Goal: Transaction & Acquisition: Book appointment/travel/reservation

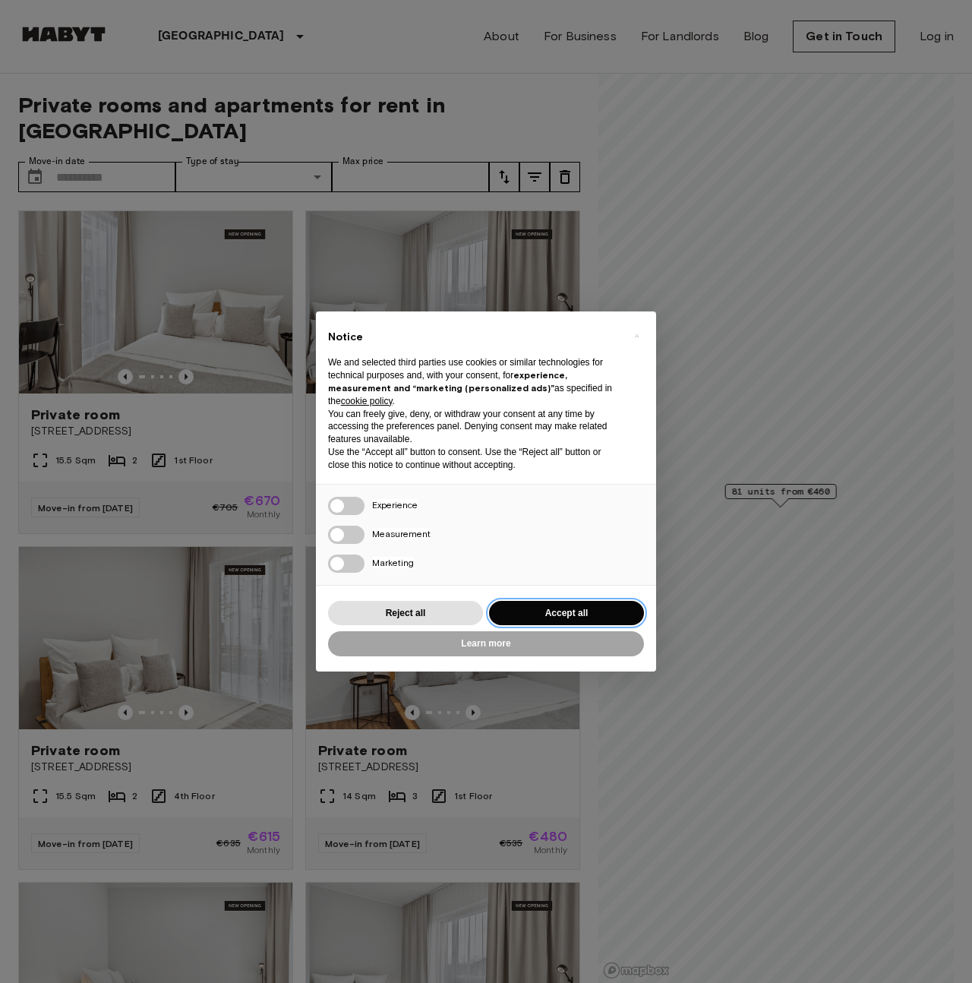
click at [601, 607] on button "Accept all" at bounding box center [566, 613] width 155 height 25
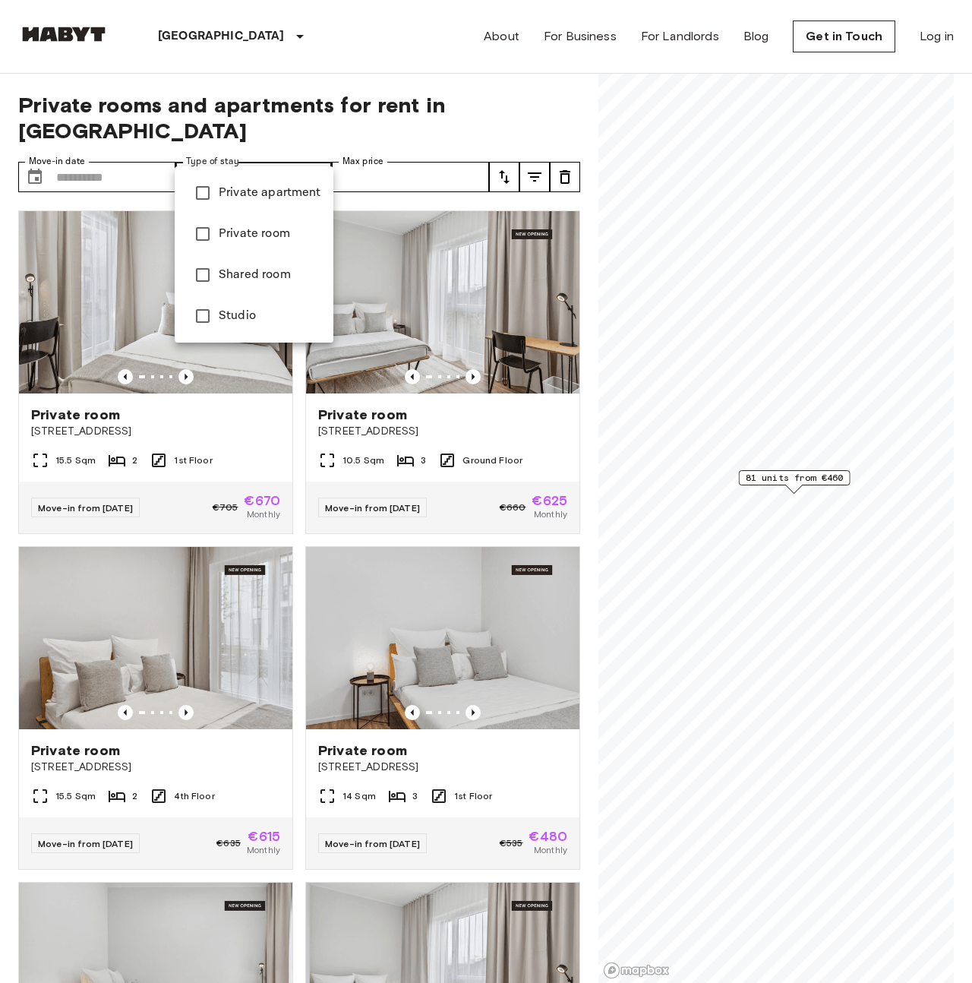
click at [260, 275] on span "Shared room" at bounding box center [270, 275] width 103 height 18
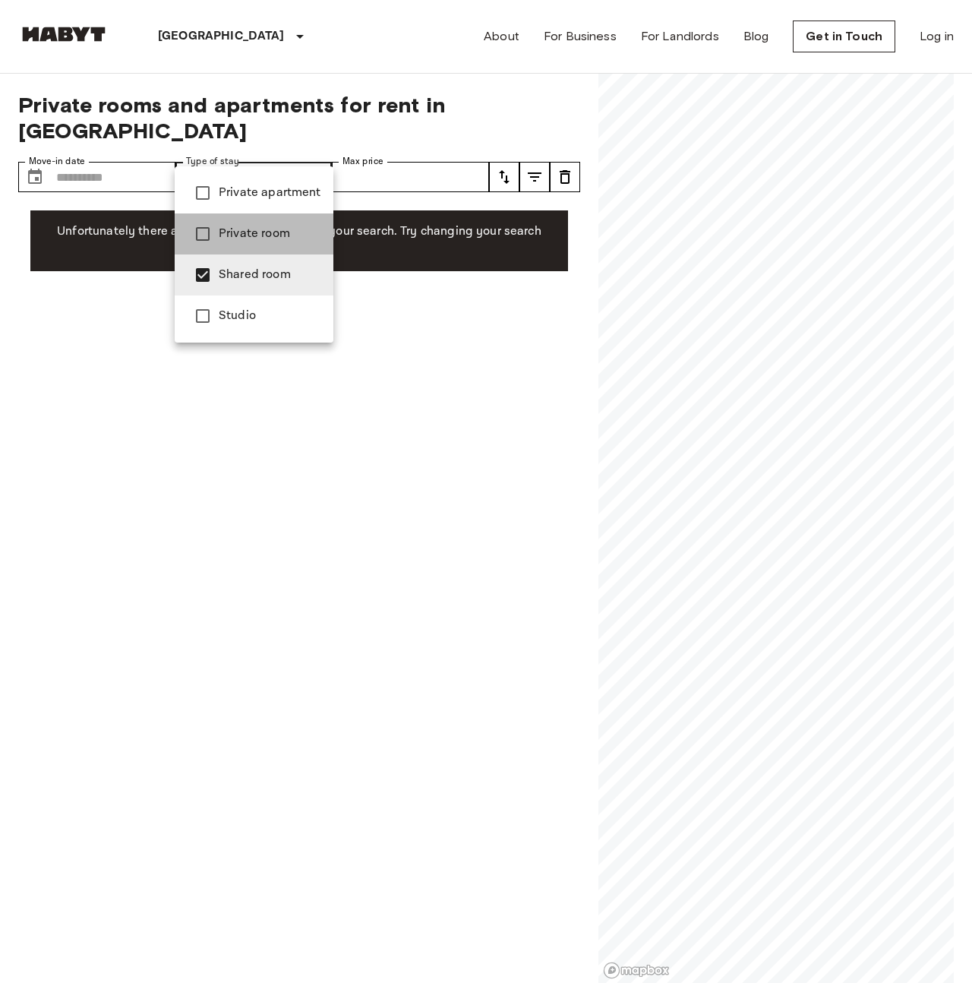
click at [260, 235] on span "Private room" at bounding box center [270, 234] width 103 height 18
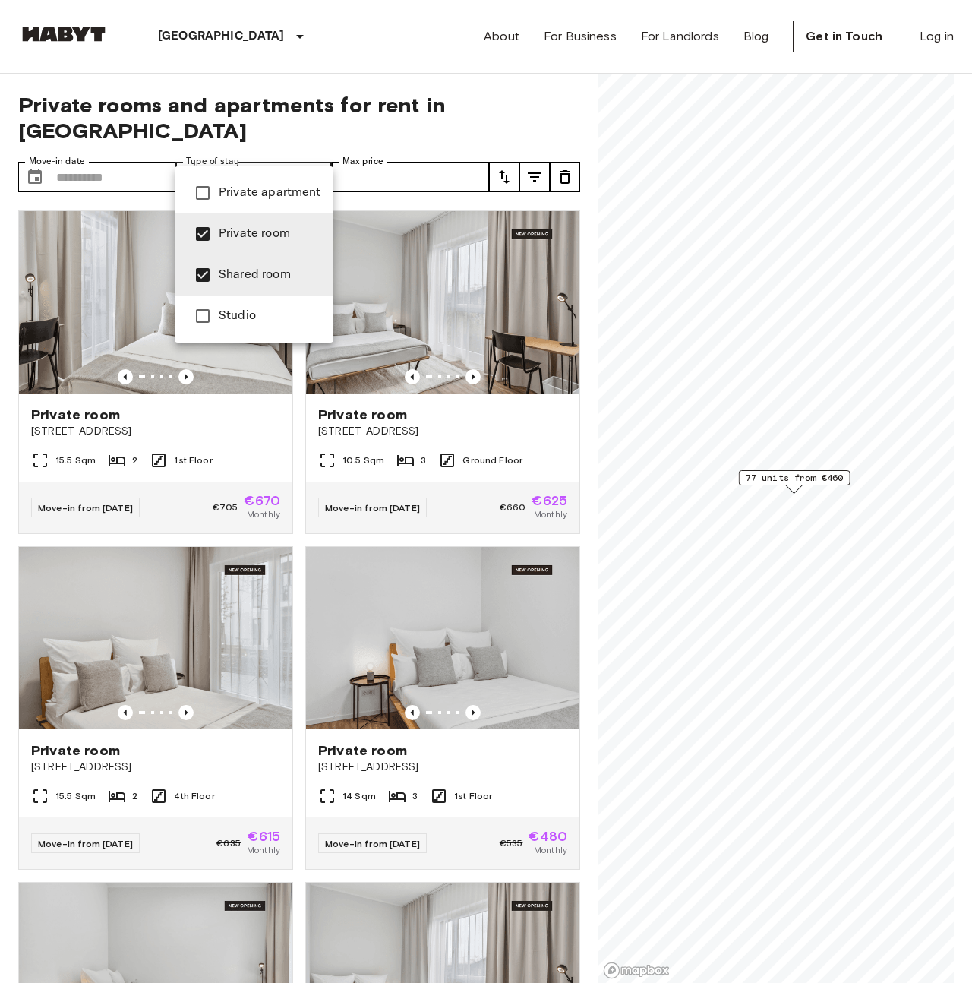
click at [294, 305] on li "Studio" at bounding box center [254, 315] width 159 height 41
type input "**********"
click at [409, 260] on div at bounding box center [486, 491] width 972 height 983
click at [284, 149] on div at bounding box center [486, 491] width 972 height 983
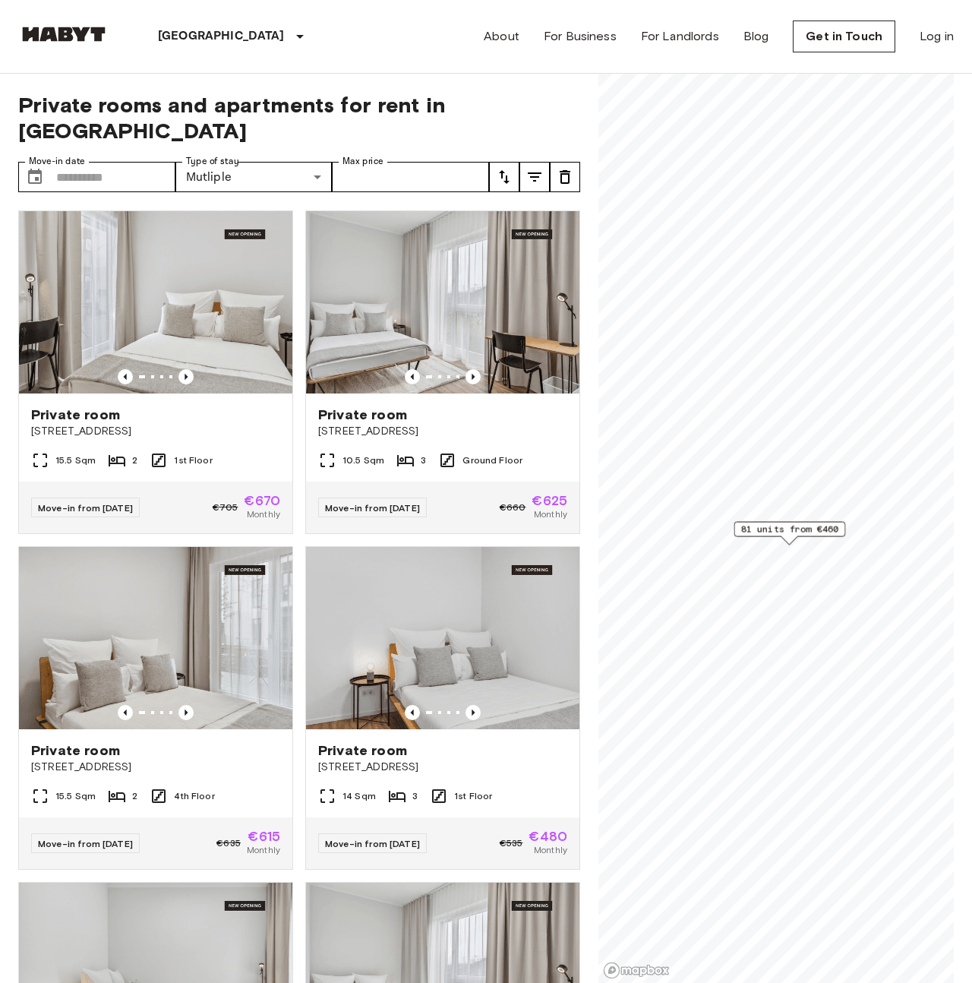
drag, startPoint x: 843, startPoint y: 682, endPoint x: 753, endPoint y: 534, distance: 173.5
click at [753, 534] on span "81 units from €460" at bounding box center [789, 529] width 98 height 14
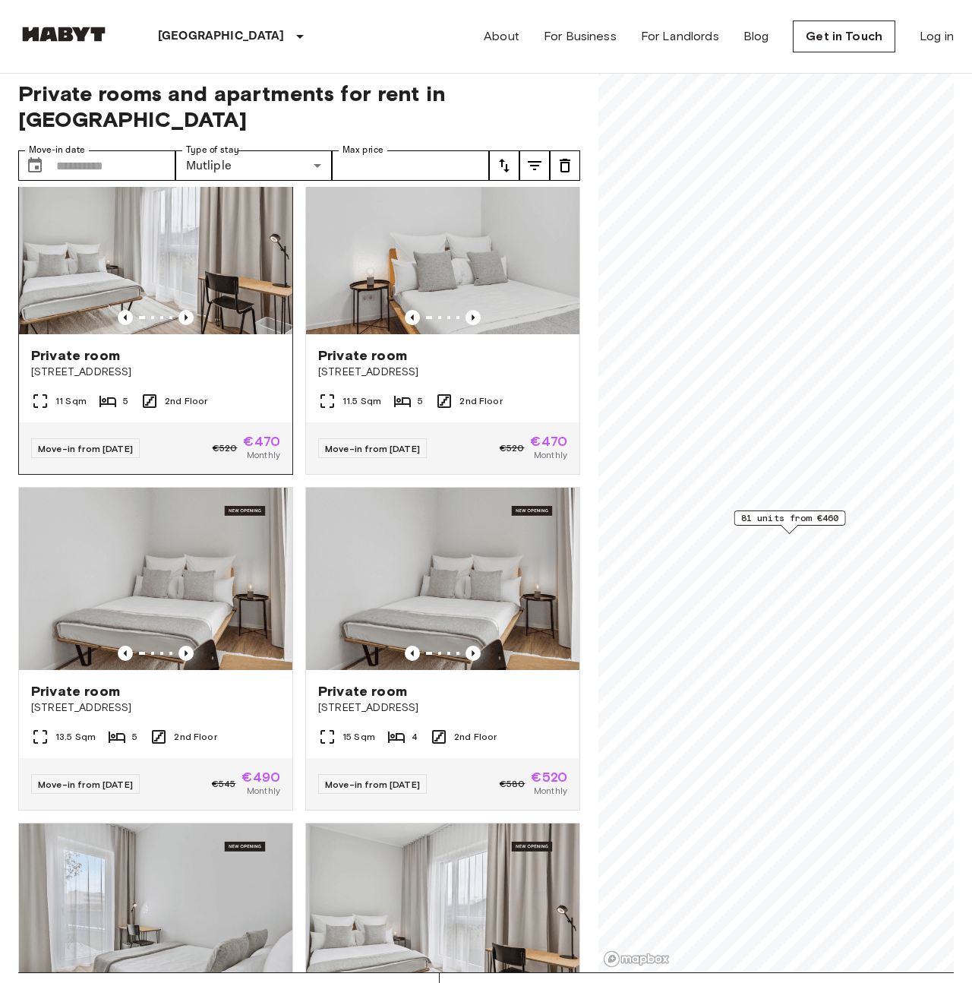
scroll to position [5, 0]
